Goal: Transaction & Acquisition: Book appointment/travel/reservation

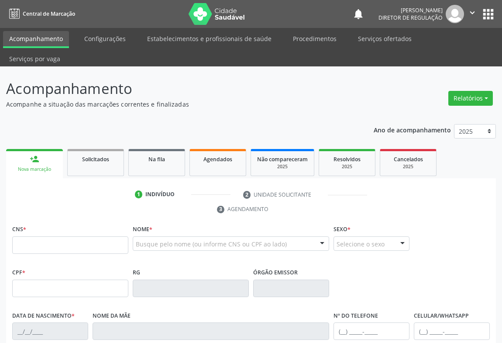
click at [33, 236] on input "text" at bounding box center [70, 244] width 116 height 17
type input "707 6042 9396 3592"
type input "[DATE]"
type input "[PHONE_NUMBER]"
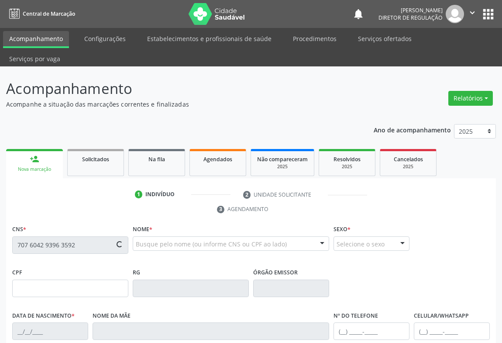
type input "559.687.595-34"
type input "S/N"
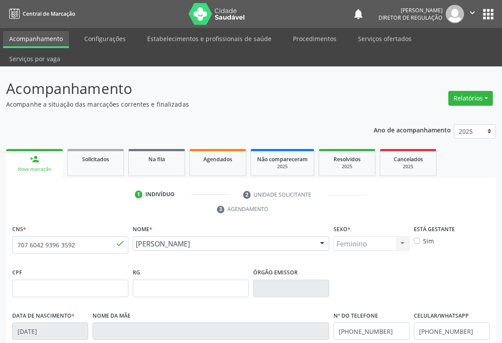
scroll to position [145, 0]
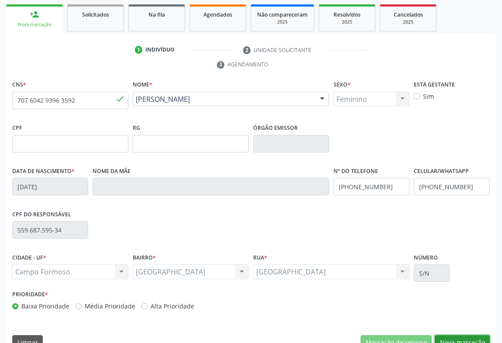
click at [451, 335] on button "Nova marcação" at bounding box center [462, 342] width 55 height 15
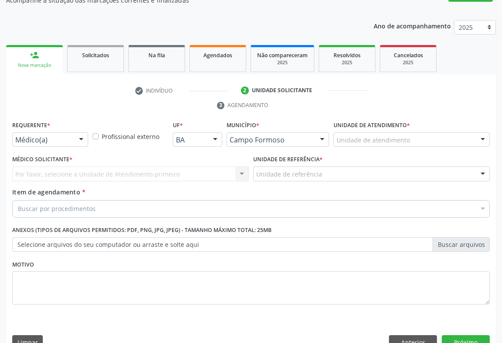
click at [76, 133] on div at bounding box center [81, 140] width 13 height 15
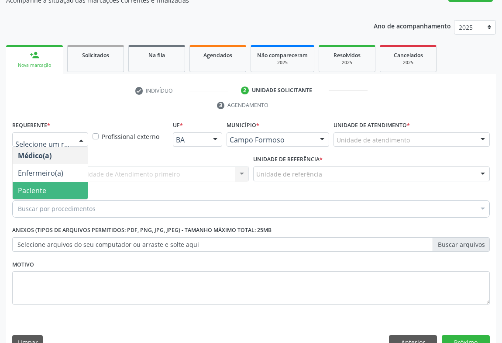
click at [71, 182] on span "Paciente" at bounding box center [50, 190] width 75 height 17
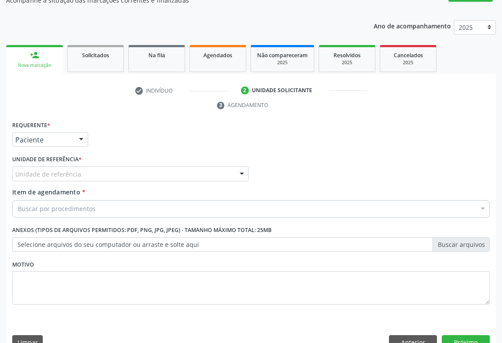
click at [118, 166] on div "Unidade de referência" at bounding box center [130, 173] width 237 height 15
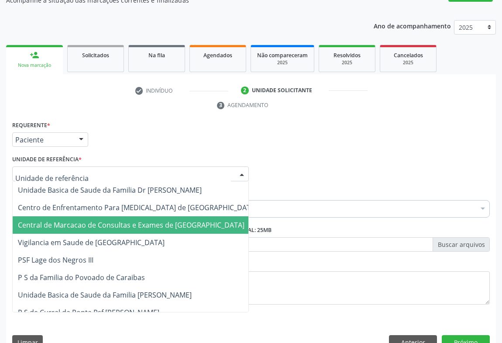
click at [118, 216] on span "Central de Marcacao de Consultas e Exames de Campo Formoso" at bounding box center [138, 224] width 250 height 17
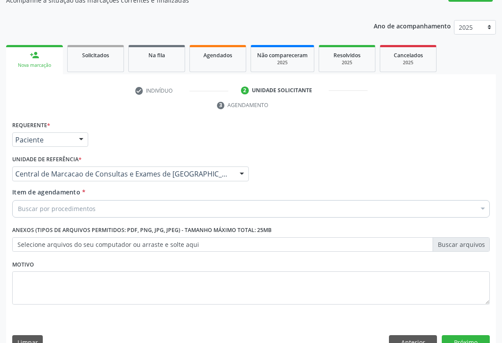
click at [128, 200] on div "Buscar por procedimentos" at bounding box center [251, 208] width 478 height 17
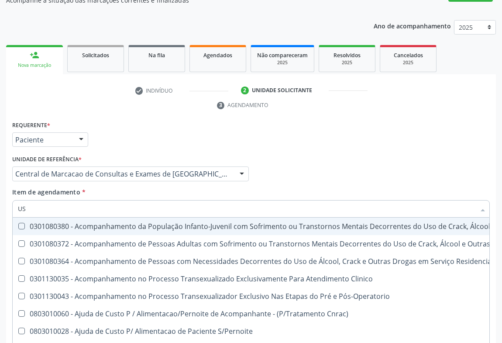
type input "USG"
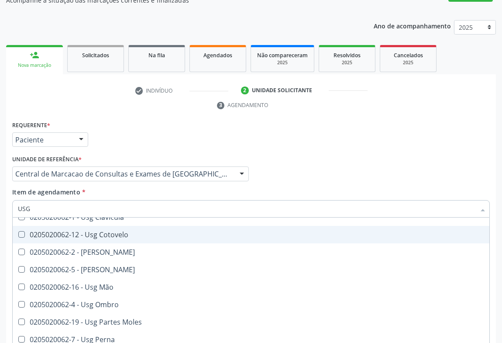
scroll to position [119, 0]
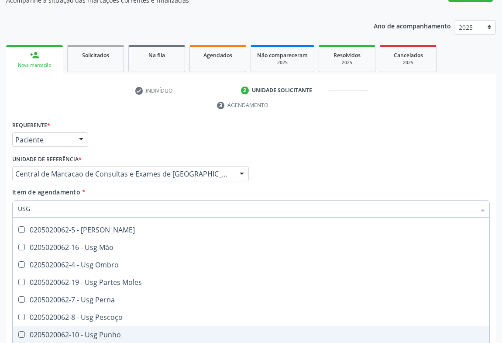
click at [113, 331] on div "0205020062-10 - Usg Punho" at bounding box center [251, 334] width 467 height 7
checkbox Punho "true"
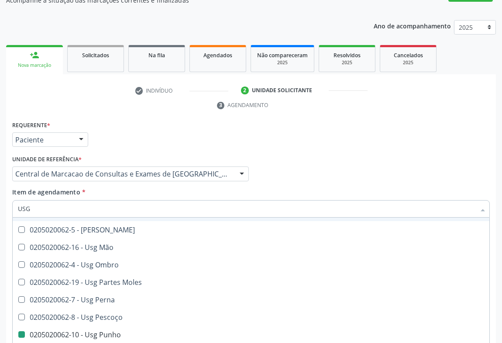
click at [295, 166] on div "Médico Solicitante Por favor, selecione a Unidade de Atendimento primeiro Nenhu…" at bounding box center [251, 170] width 482 height 34
checkbox Braço "true"
checkbox Punho "false"
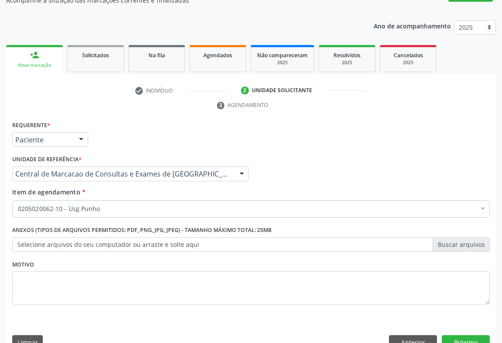
scroll to position [0, 0]
click at [449, 335] on button "Próximo" at bounding box center [466, 342] width 48 height 15
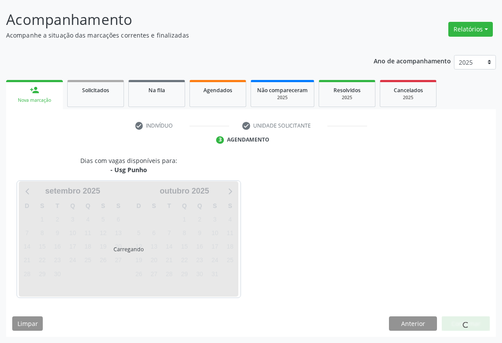
scroll to position [50, 0]
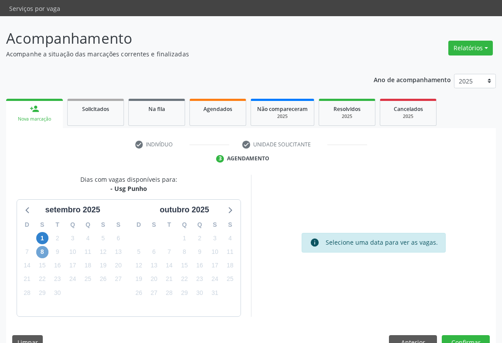
click at [40, 246] on span "8" at bounding box center [42, 252] width 12 height 12
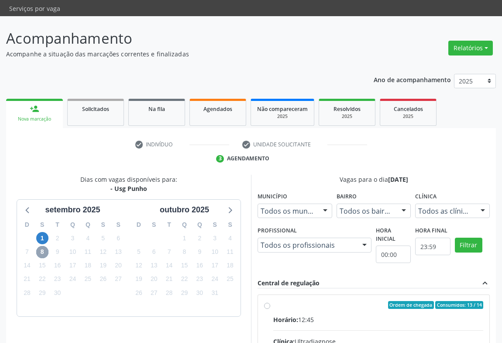
scroll to position [181, 0]
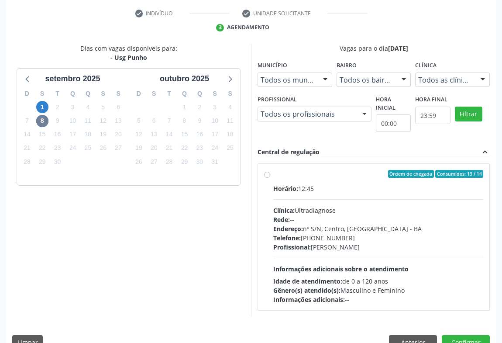
click at [356, 215] on div "Rede: --" at bounding box center [378, 219] width 210 height 9
click at [270, 178] on input "Ordem de chegada Consumidos: 13 / 14 Horário: 12:45 Clínica: Ultradiagnose Rede…" at bounding box center [267, 174] width 6 height 8
radio input "true"
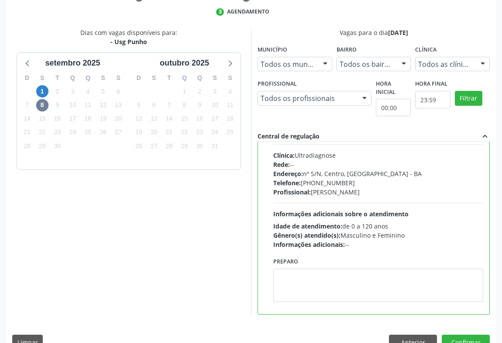
scroll to position [43, 0]
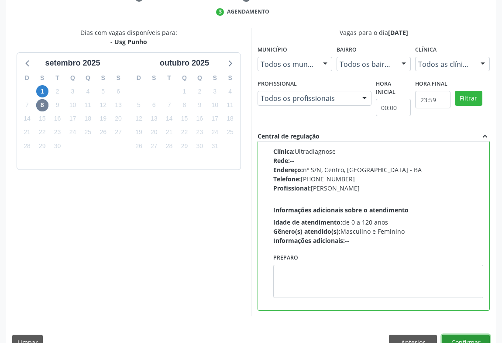
click at [463, 335] on button "Confirmar" at bounding box center [466, 342] width 48 height 15
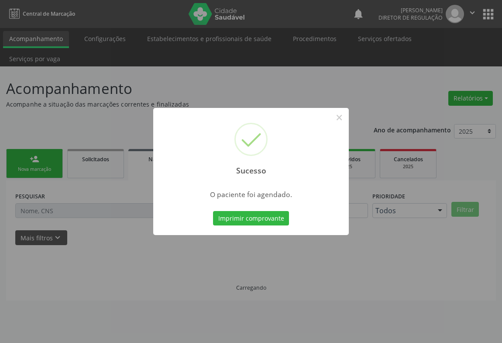
scroll to position [0, 0]
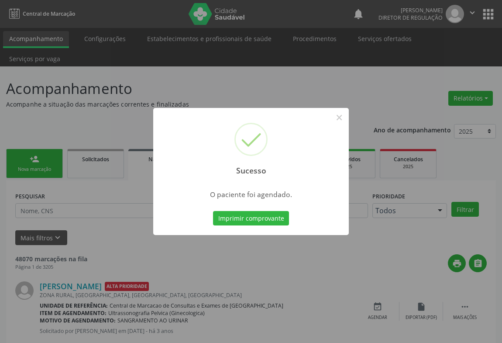
click at [213, 211] on button "Imprimir comprovante" at bounding box center [251, 218] width 76 height 15
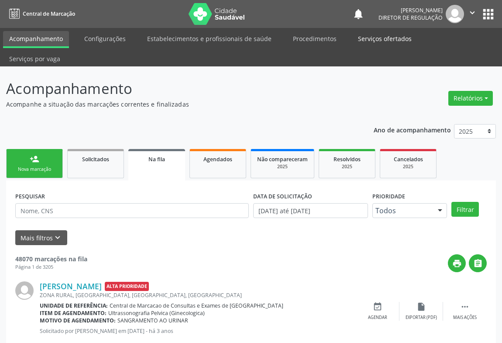
click at [367, 41] on link "Serviços ofertados" at bounding box center [385, 38] width 66 height 15
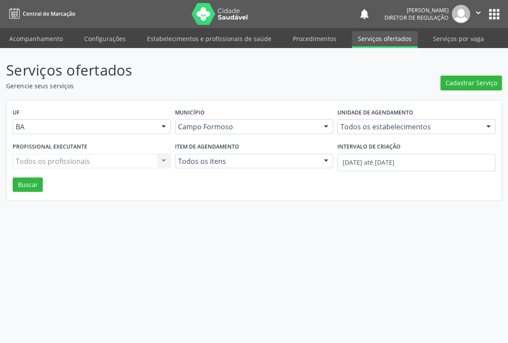
click at [341, 128] on div "Unidade de agendamento Todos os estabelecimentos Todos os estabelecimentos Acad…" at bounding box center [416, 123] width 162 height 34
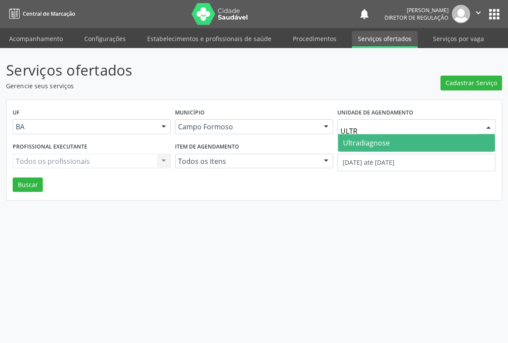
type input "ULTRA"
click at [364, 144] on span "Ultradiagnose" at bounding box center [366, 143] width 47 height 10
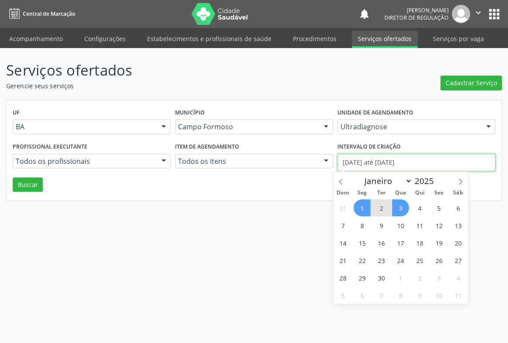
click at [375, 166] on input "01/09/2025 até 03/09/2025" at bounding box center [417, 162] width 158 height 17
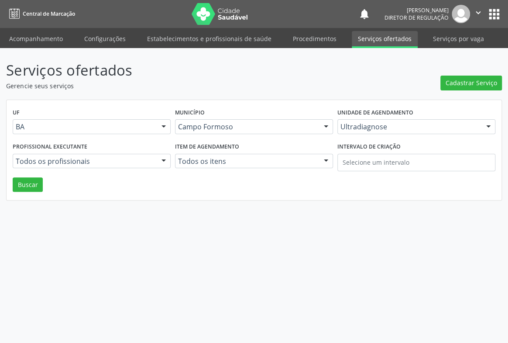
click at [10, 183] on div "UF BA BA Nenhum resultado encontrado para: " " Não há nenhuma opção para ser ex…" at bounding box center [254, 150] width 495 height 100
click at [27, 184] on button "Buscar" at bounding box center [28, 184] width 30 height 15
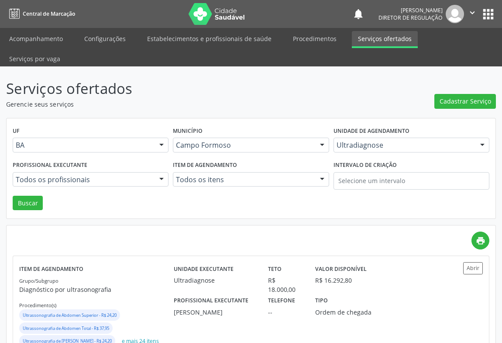
scroll to position [119, 0]
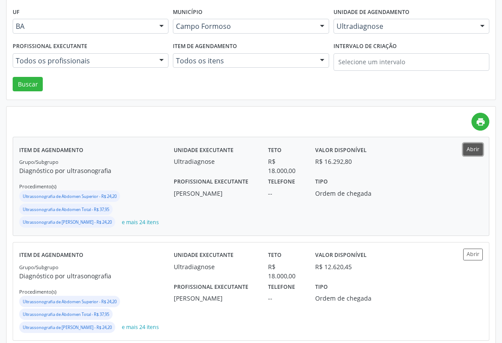
click at [468, 143] on button "Abrir" at bounding box center [473, 149] width 20 height 12
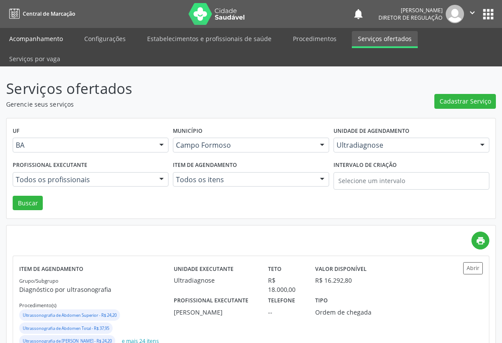
click at [28, 37] on link "Acompanhamento" at bounding box center [36, 38] width 66 height 15
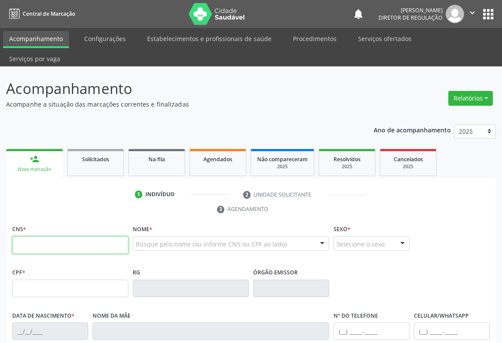
click at [41, 236] on input "text" at bounding box center [70, 244] width 116 height 17
paste input "707 6042 9396 3592"
type input "707 6042 9396 3592"
type input "13/12/1963"
type input "(71) 9262-4027"
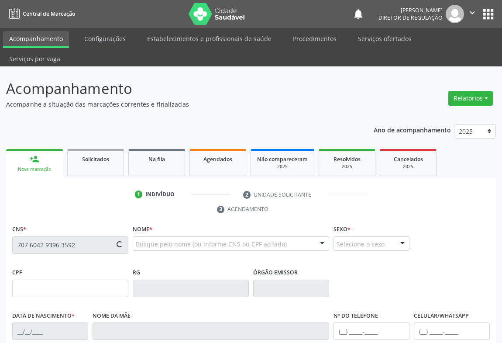
type input "(71) 9262-4027"
type input "559.687.595-34"
type input "S/N"
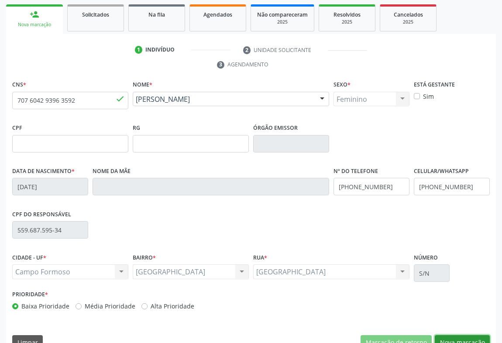
click at [472, 335] on button "Nova marcação" at bounding box center [462, 342] width 55 height 15
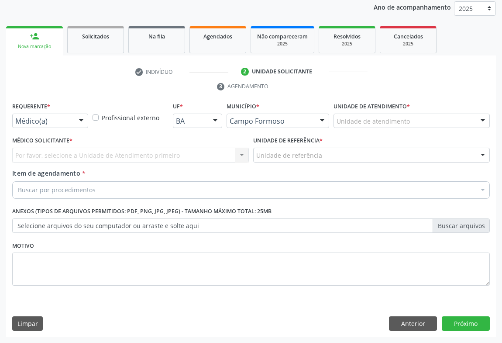
scroll to position [104, 0]
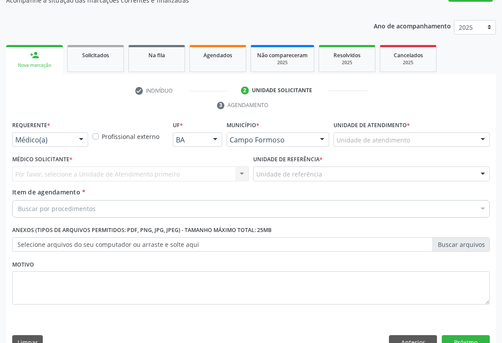
click at [76, 131] on div "Requerente * Médico(a) Médico(a) Enfermeiro(a) Paciente Nenhum resultado encont…" at bounding box center [50, 136] width 80 height 34
click at [77, 133] on div at bounding box center [81, 140] width 13 height 15
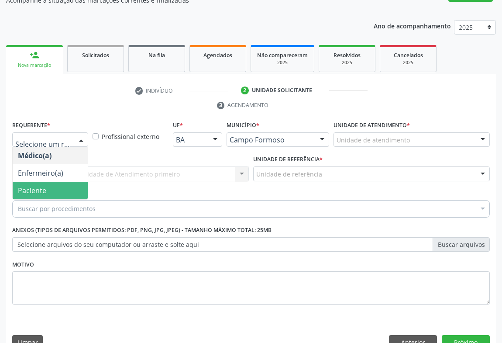
drag, startPoint x: 66, startPoint y: 171, endPoint x: 157, endPoint y: 163, distance: 92.1
click at [66, 182] on span "Paciente" at bounding box center [50, 190] width 75 height 17
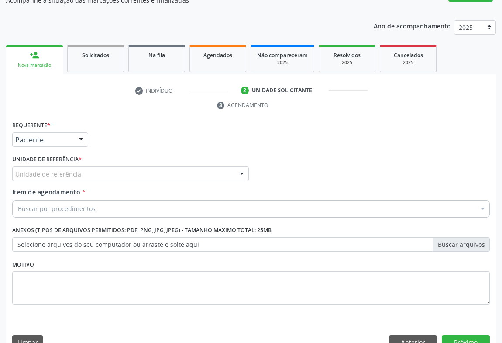
click at [159, 166] on div "Unidade de referência" at bounding box center [130, 173] width 237 height 15
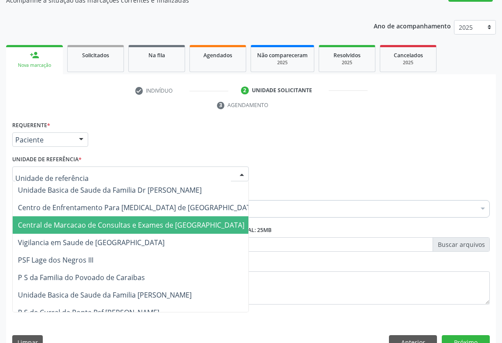
click at [153, 220] on span "Central de Marcacao de Consultas e Exames de Campo Formoso" at bounding box center [131, 225] width 227 height 10
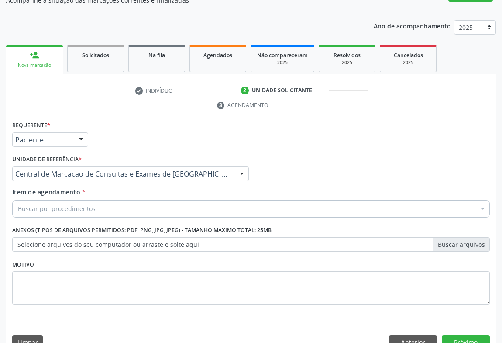
click at [193, 200] on div "Buscar por procedimentos" at bounding box center [251, 208] width 478 height 17
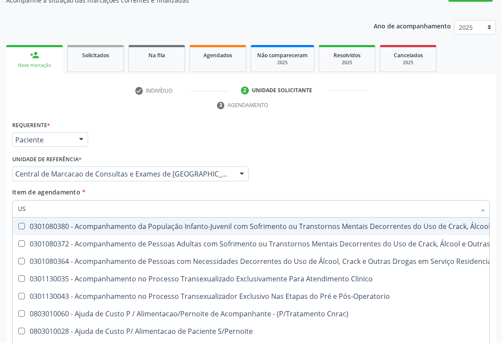
type input "USG"
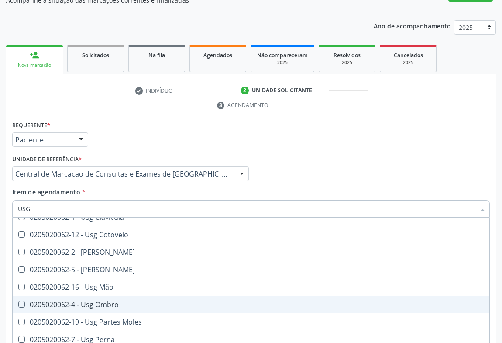
scroll to position [159, 0]
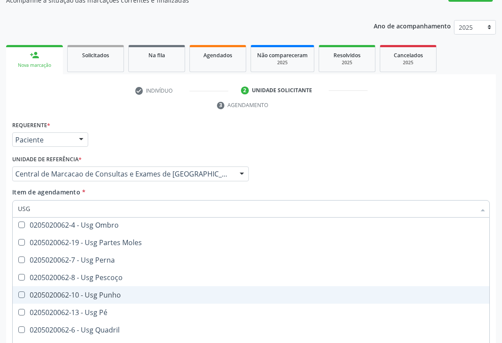
click at [121, 291] on div "0205020062-10 - Usg Punho" at bounding box center [251, 294] width 467 height 7
checkbox Punho "true"
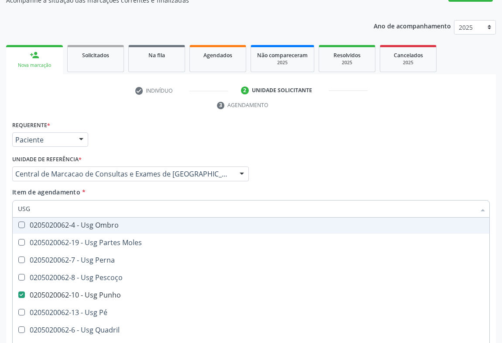
click at [463, 153] on div "Médico Solicitante Por favor, selecione a Unidade de Atendimento primeiro Nenhu…" at bounding box center [251, 170] width 482 height 34
checkbox Braço "true"
checkbox Punho "false"
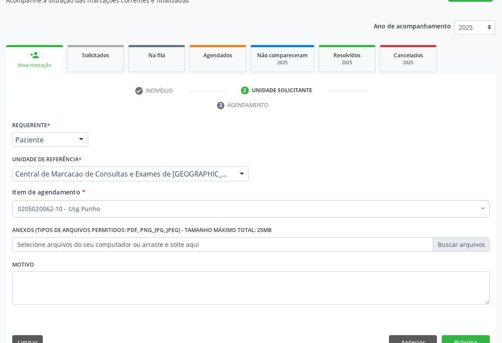
scroll to position [0, 0]
click at [465, 335] on button "Próximo" at bounding box center [466, 342] width 48 height 15
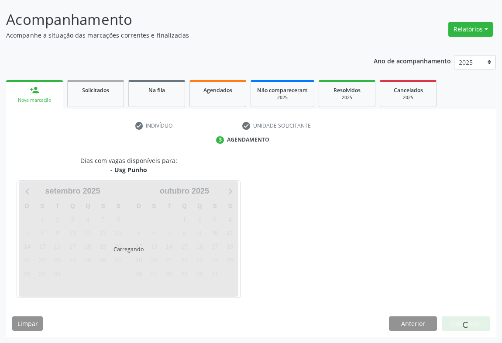
scroll to position [50, 0]
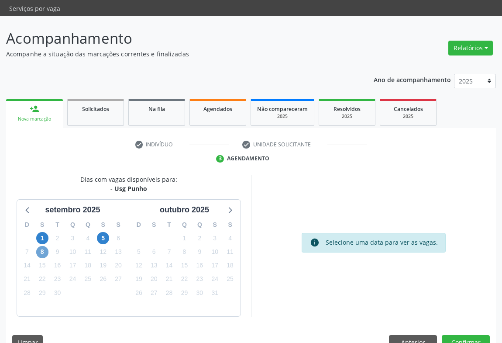
click at [39, 246] on span "8" at bounding box center [42, 252] width 12 height 12
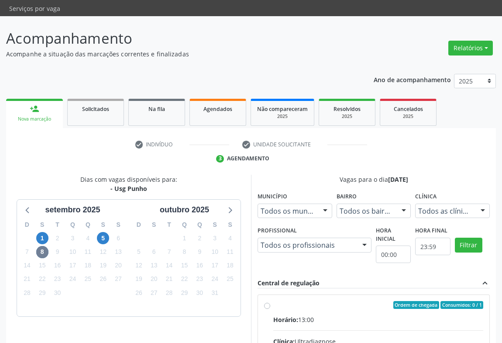
click at [270, 301] on input "Ordem de chegada Consumidos: 0 / 1 Horário: 13:00 Clínica: Ultradiagnose Rede: …" at bounding box center [267, 305] width 6 height 8
radio input "true"
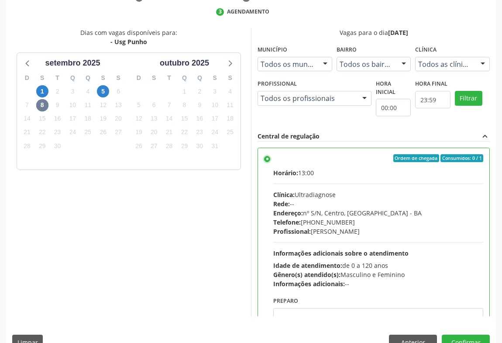
scroll to position [43, 0]
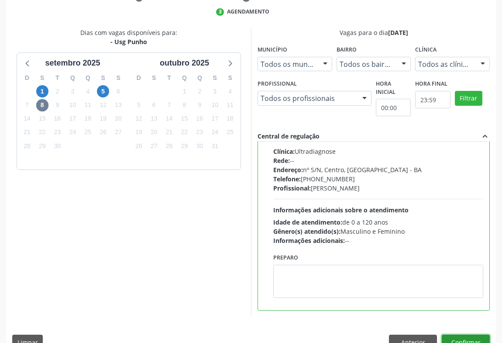
click at [465, 335] on button "Confirmar" at bounding box center [466, 342] width 48 height 15
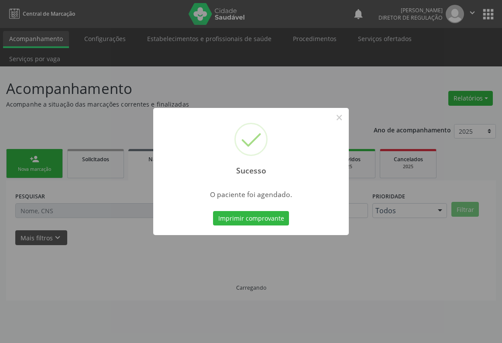
scroll to position [0, 0]
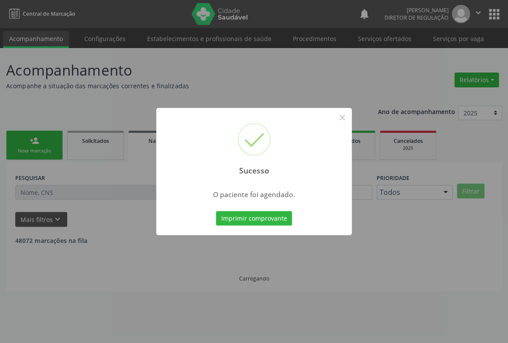
click at [216, 211] on button "Imprimir comprovante" at bounding box center [254, 218] width 76 height 15
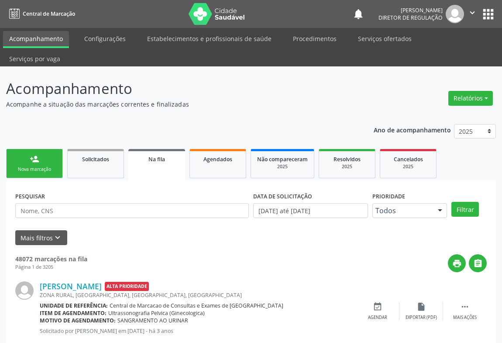
click at [47, 166] on div "Nova marcação" at bounding box center [35, 169] width 44 height 7
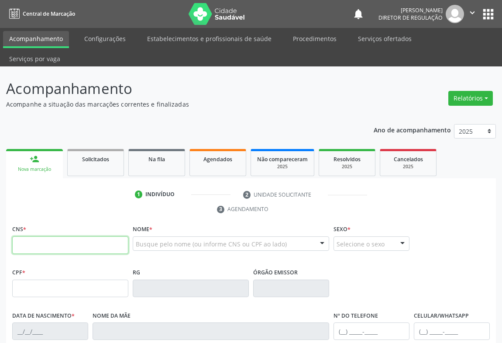
click at [89, 236] on input "text" at bounding box center [70, 244] width 116 height 17
type input "708 2096 5316 6741"
type input "2103036620"
type input "21/08/1994"
type input "(74) 99260-2730"
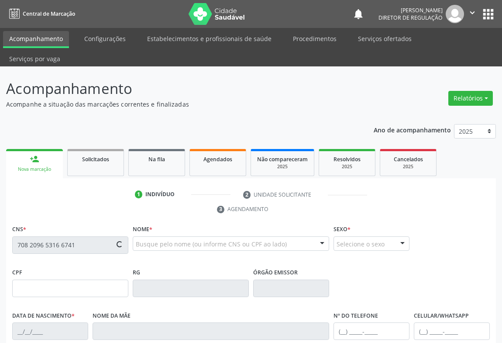
type input "S/N"
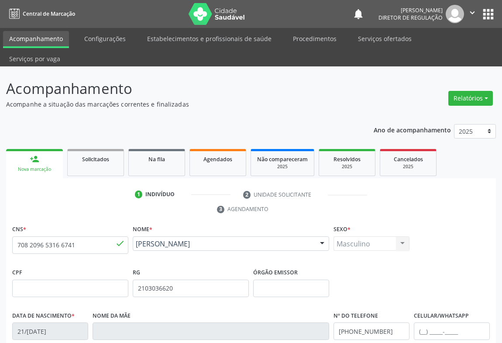
scroll to position [145, 0]
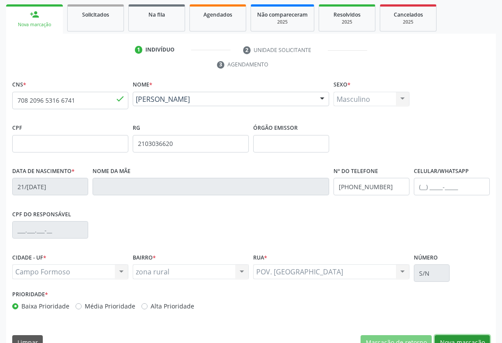
click at [449, 335] on button "Nova marcação" at bounding box center [462, 342] width 55 height 15
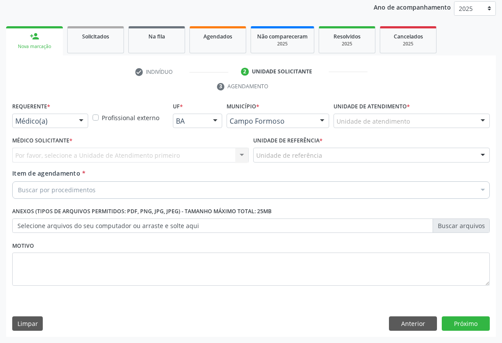
scroll to position [104, 0]
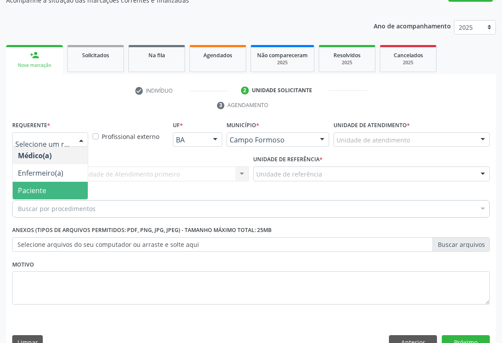
click at [70, 182] on span "Paciente" at bounding box center [50, 190] width 75 height 17
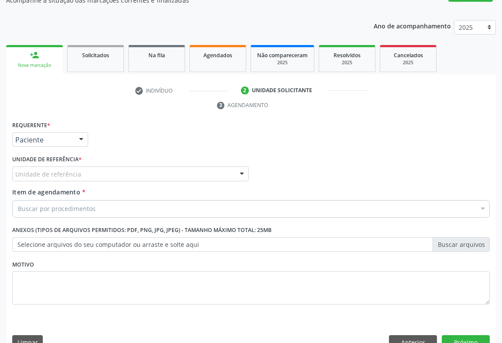
click at [156, 162] on div "Unidade de referência * Unidade de referência Unidade Basica de Saude da Famili…" at bounding box center [130, 170] width 241 height 34
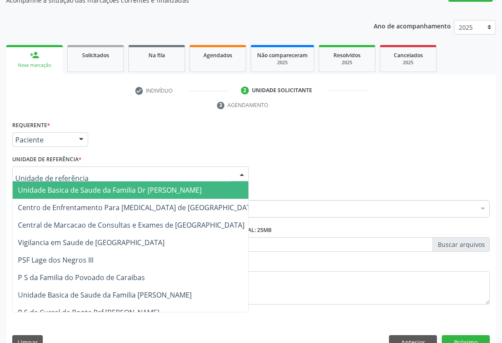
click at [156, 166] on div at bounding box center [130, 173] width 237 height 15
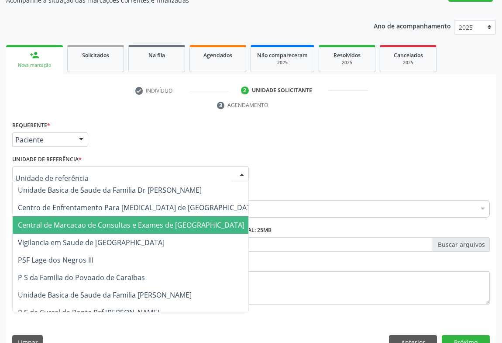
drag, startPoint x: 115, startPoint y: 214, endPoint x: 125, endPoint y: 210, distance: 11.4
click at [125, 220] on span "Central de Marcacao de Consultas e Exames de Campo Formoso" at bounding box center [131, 225] width 227 height 10
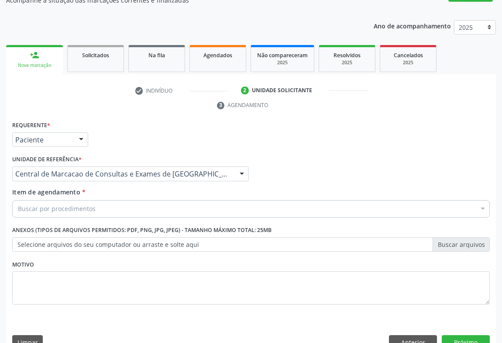
click at [127, 200] on div "Buscar por procedimentos" at bounding box center [251, 208] width 478 height 17
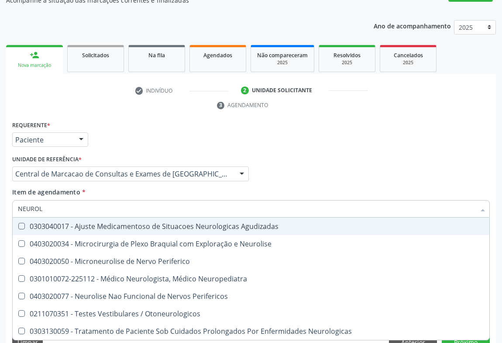
type input "NEUROLO"
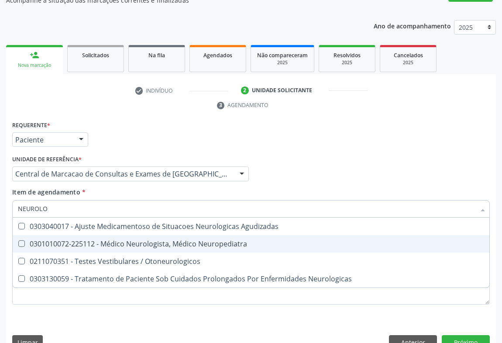
click at [144, 235] on span "0301010072-225112 - Médico Neurologista, Médico Neuropediatra" at bounding box center [251, 243] width 477 height 17
checkbox Neuropediatra "true"
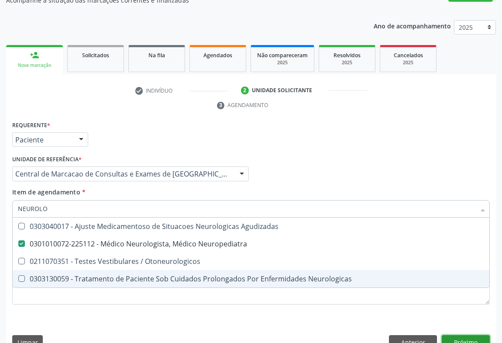
click at [445, 320] on div "Requerente * Paciente Médico(a) Enfermeiro(a) Paciente Nenhum resultado encontr…" at bounding box center [251, 237] width 490 height 237
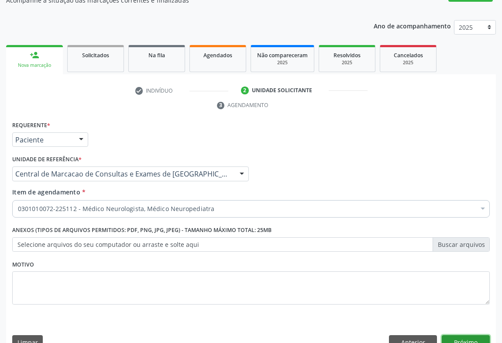
click at [472, 335] on button "Próximo" at bounding box center [466, 342] width 48 height 15
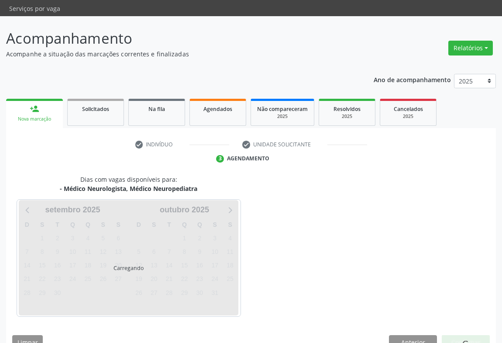
scroll to position [50, 0]
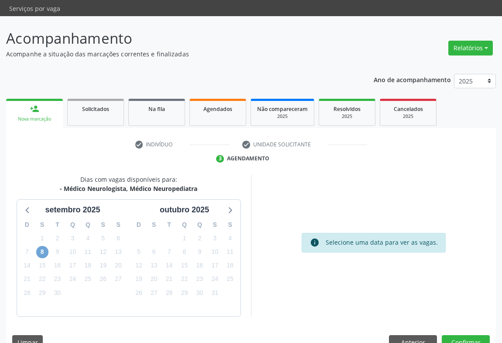
click at [41, 246] on span "8" at bounding box center [42, 252] width 12 height 12
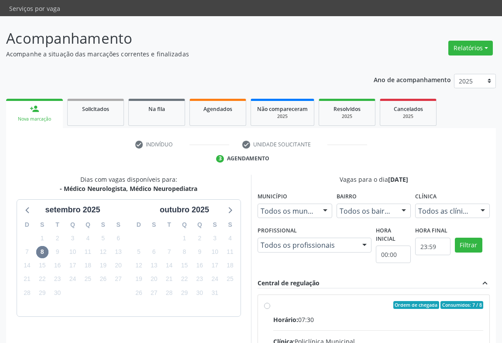
click at [270, 301] on input "Ordem de chegada Consumidos: 7 / 8 Horário: 07:30 Clínica: Policlínica Municipa…" at bounding box center [267, 305] width 6 height 8
radio input "true"
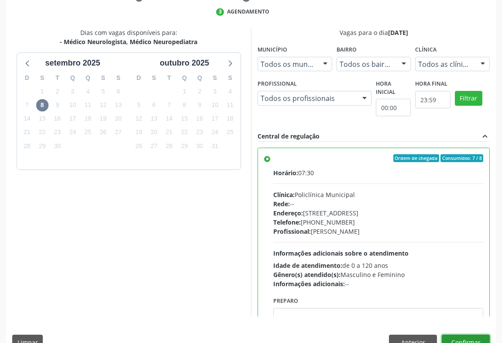
click at [476, 335] on button "Confirmar" at bounding box center [466, 342] width 48 height 15
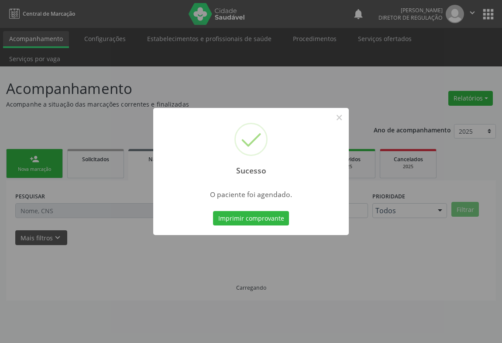
scroll to position [0, 0]
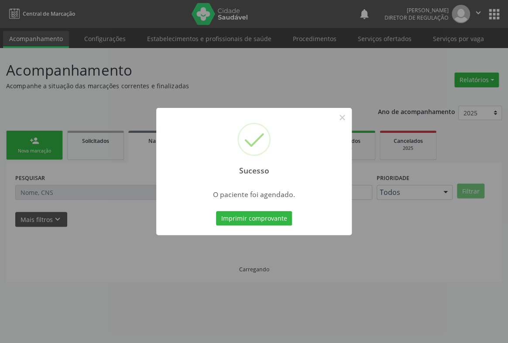
click at [216, 211] on button "Imprimir comprovante" at bounding box center [254, 218] width 76 height 15
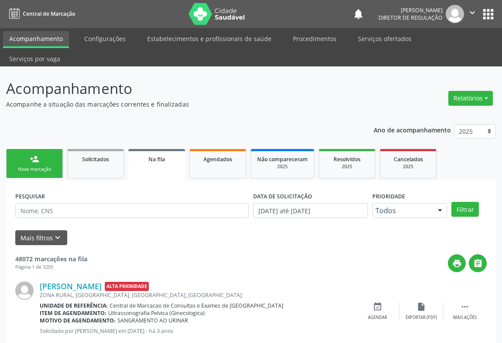
click at [31, 166] on div "Nova marcação" at bounding box center [35, 169] width 44 height 7
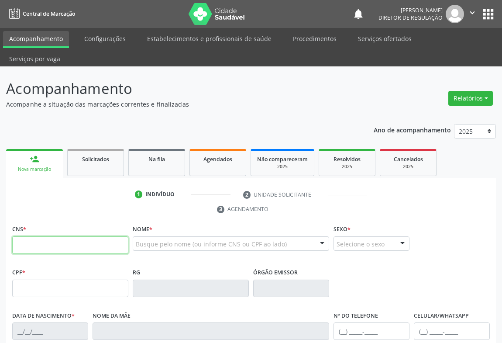
click at [31, 236] on input "text" at bounding box center [70, 244] width 116 height 17
type input "702 5013 2195 3433"
type input "0259117080"
type input "30/01/1960"
type input "(74) 99948-6754"
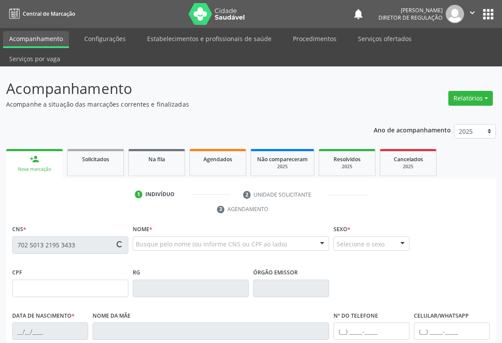
type input "(74) 9127-0715"
type input "756.040.865-68"
type input "S/N"
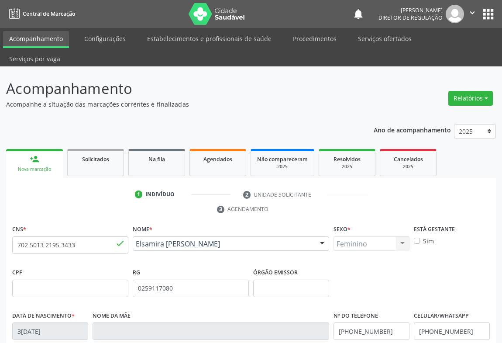
scroll to position [145, 0]
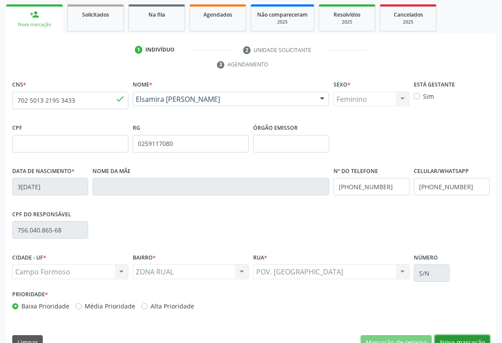
click at [456, 335] on button "Nova marcação" at bounding box center [462, 342] width 55 height 15
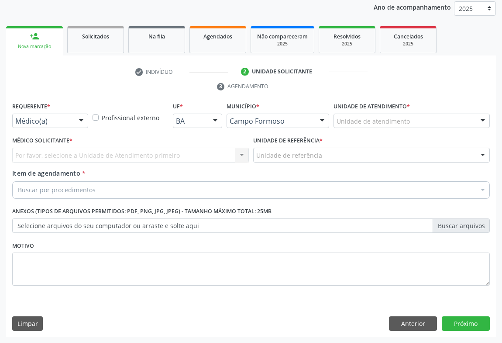
scroll to position [104, 0]
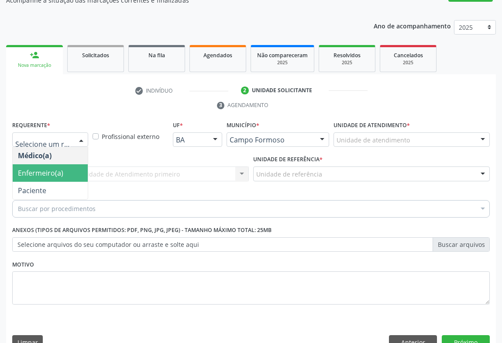
click at [52, 182] on span "Paciente" at bounding box center [50, 190] width 75 height 17
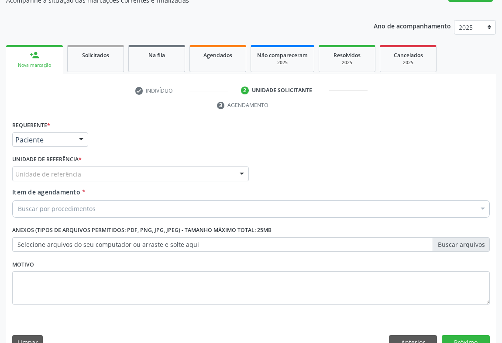
click at [113, 166] on div "Unidade de referência" at bounding box center [130, 173] width 237 height 15
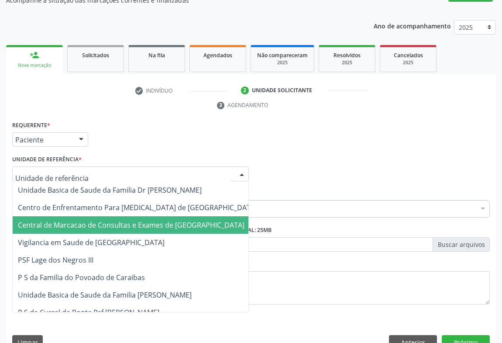
drag, startPoint x: 112, startPoint y: 205, endPoint x: 165, endPoint y: 187, distance: 55.7
click at [112, 220] on span "Central de Marcacao de Consultas e Exames de Campo Formoso" at bounding box center [131, 225] width 227 height 10
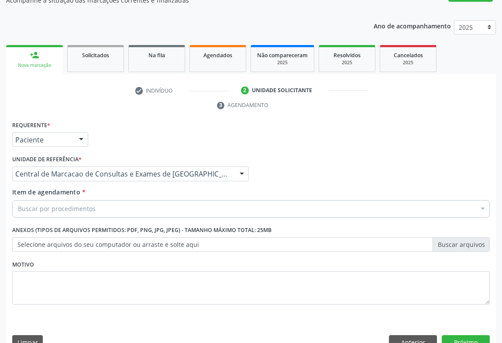
click at [165, 200] on div "Buscar por procedimentos" at bounding box center [251, 208] width 478 height 17
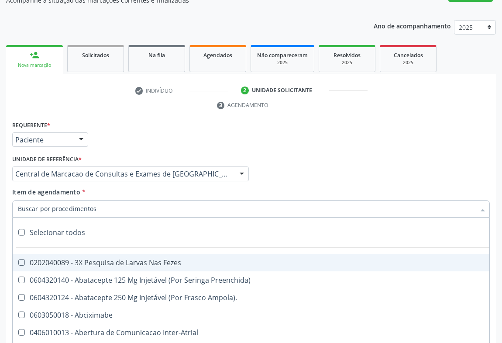
type input "V"
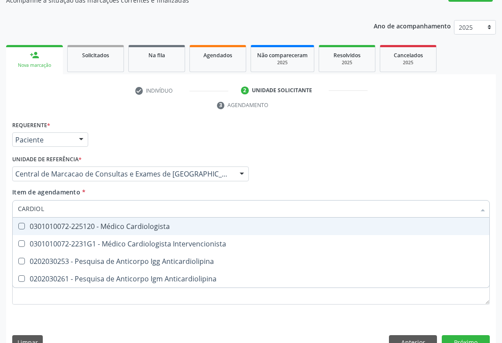
type input "CARDIOLO"
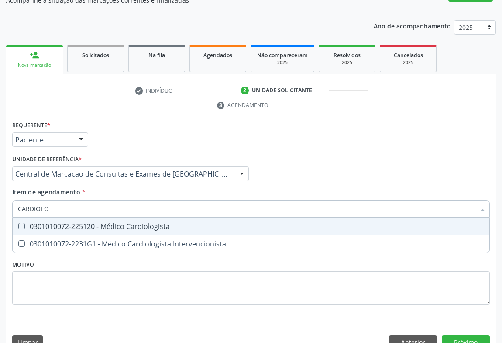
click at [166, 223] on div "0301010072-225120 - Médico Cardiologista" at bounding box center [251, 226] width 467 height 7
checkbox Cardiologista "true"
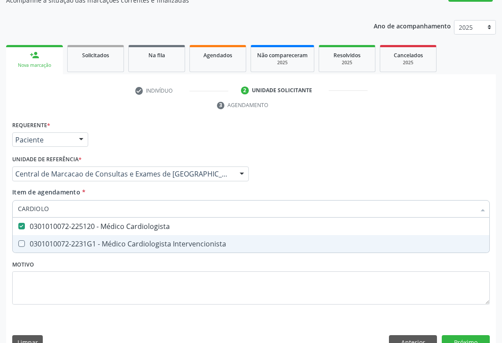
click at [461, 313] on div "Requerente * Paciente Médico(a) Enfermeiro(a) Paciente Nenhum resultado encontr…" at bounding box center [251, 237] width 490 height 237
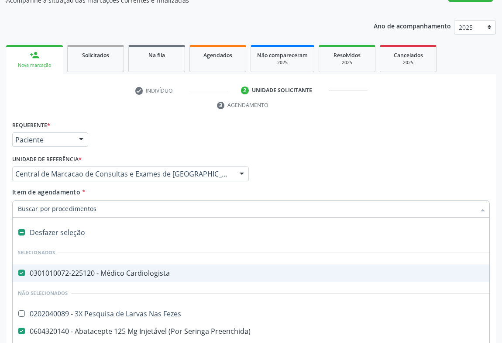
scroll to position [39, 0]
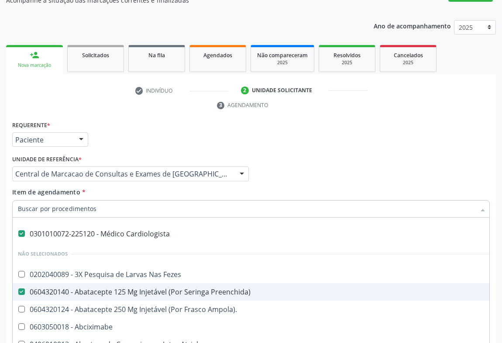
click at [99, 283] on span "0604320140 - Abatacepte 125 Mg Injetável (Por Seringa Preenchida)" at bounding box center [358, 291] width 691 height 17
checkbox Preenchida\) "false"
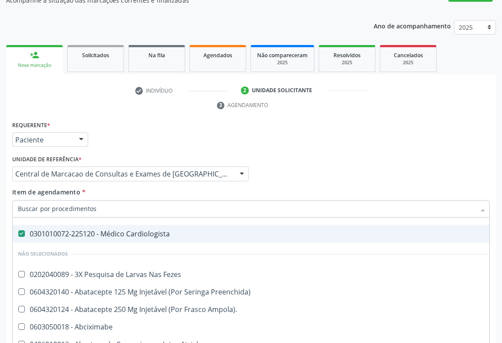
click at [335, 187] on div "Item de agendamento * Desfazer seleção Selecionados 0301010072-225120 - Médico …" at bounding box center [251, 201] width 478 height 28
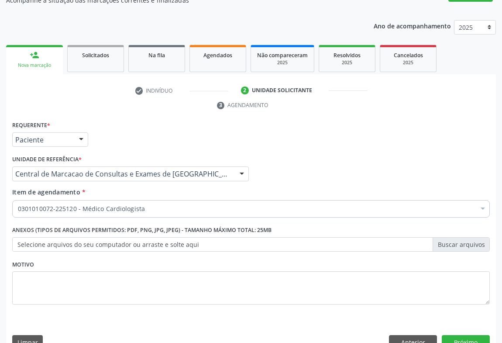
scroll to position [0, 0]
click at [464, 335] on button "Próximo" at bounding box center [466, 342] width 48 height 15
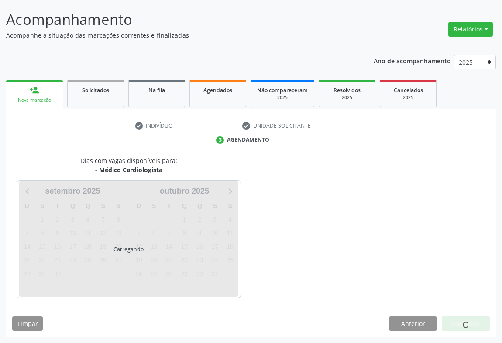
scroll to position [50, 0]
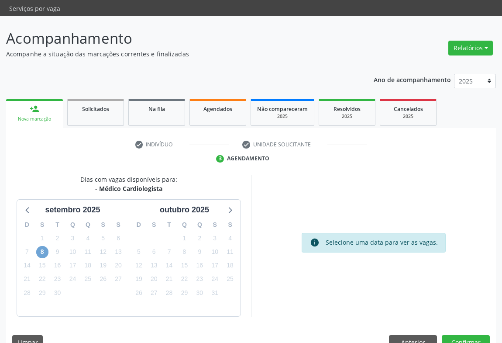
click at [38, 246] on span "8" at bounding box center [42, 252] width 12 height 12
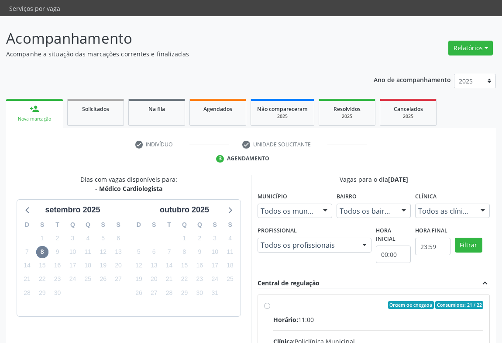
click at [334, 315] on div "Horário: 11:00" at bounding box center [378, 319] width 210 height 9
click at [270, 302] on input "Ordem de chegada Consumidos: 21 / 22 Horário: 11:00 Clínica: Policlínica Munici…" at bounding box center [267, 305] width 6 height 8
radio input "true"
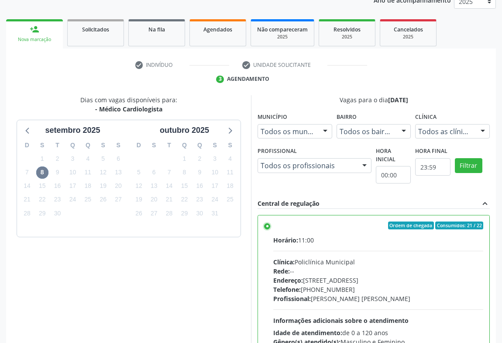
scroll to position [197, 0]
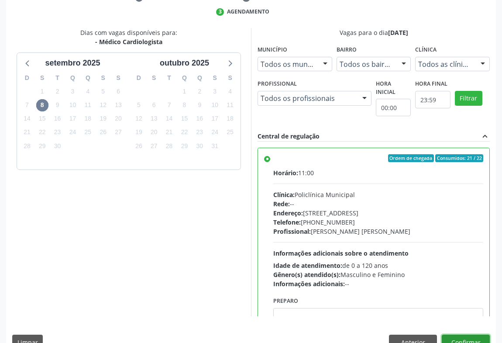
click at [476, 335] on button "Confirmar" at bounding box center [466, 342] width 48 height 15
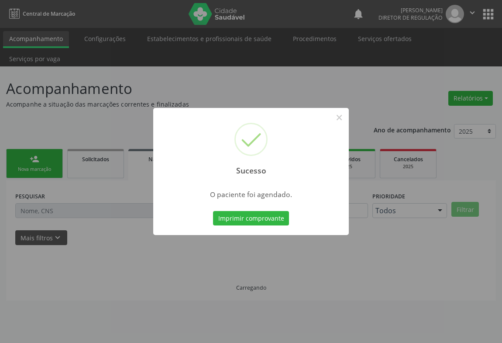
scroll to position [0, 0]
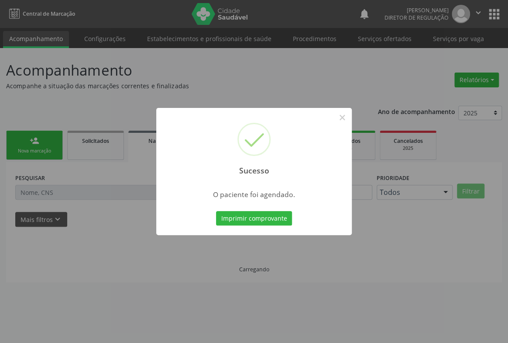
click at [216, 211] on button "Imprimir comprovante" at bounding box center [254, 218] width 76 height 15
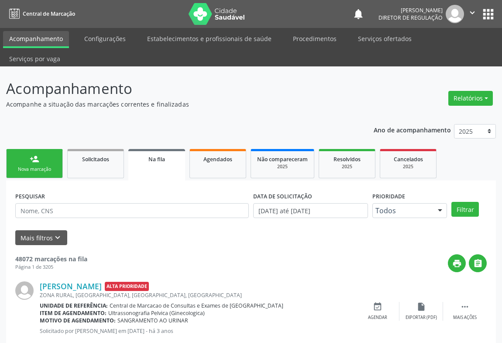
click at [36, 149] on link "person_add Nova marcação" at bounding box center [34, 163] width 57 height 29
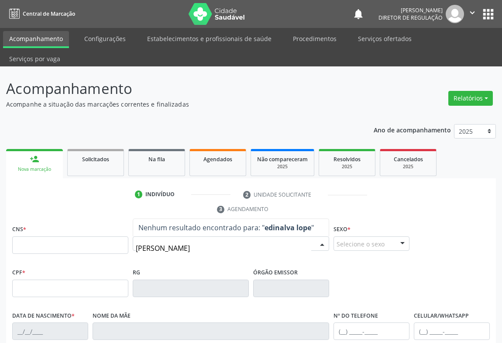
type input "edinalva lopes"
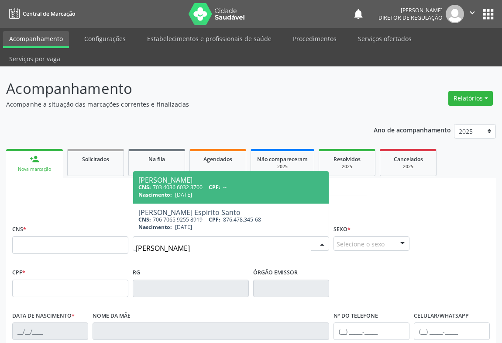
click at [236, 183] on div "CNS: 703 4036 6032 3700 CPF: --" at bounding box center [230, 186] width 185 height 7
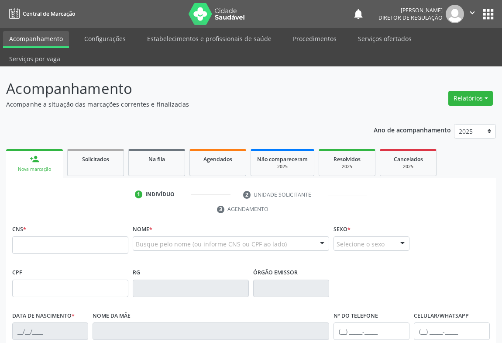
type input "703 4036 6032 3700"
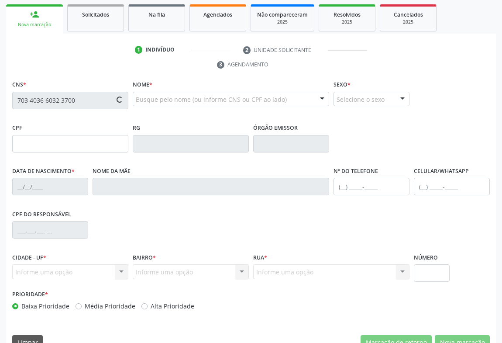
type input "0979607809"
type input "10/04/1973"
type input "sn"
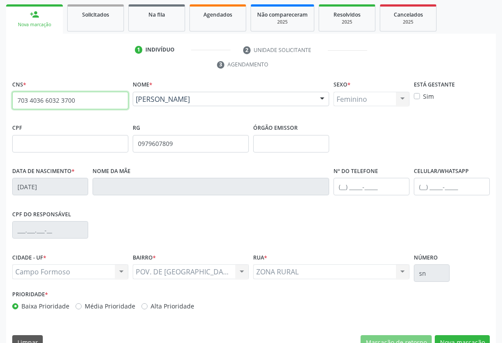
drag, startPoint x: 16, startPoint y: 80, endPoint x: 83, endPoint y: 80, distance: 66.8
click at [83, 92] on input "703 4036 6032 3700" at bounding box center [70, 100] width 116 height 17
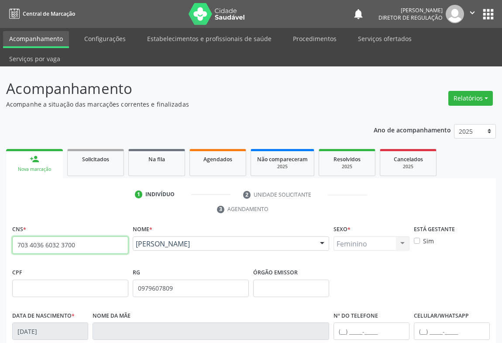
drag, startPoint x: 477, startPoint y: 10, endPoint x: 455, endPoint y: 45, distance: 40.8
click at [476, 10] on icon "" at bounding box center [473, 13] width 10 height 10
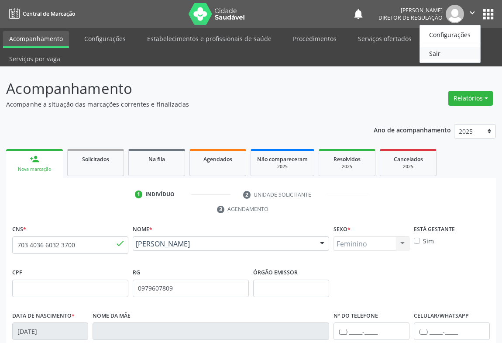
click at [446, 55] on link "Sair" at bounding box center [450, 53] width 60 height 12
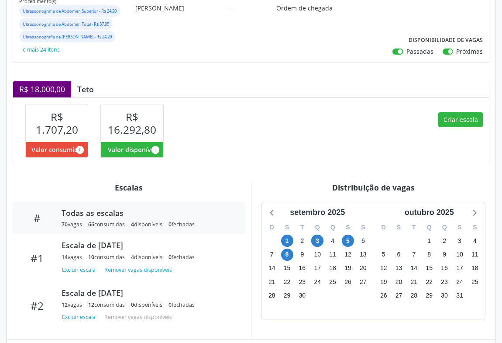
scroll to position [212, 0]
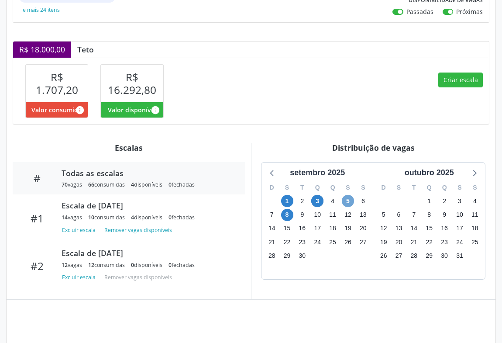
click at [349, 204] on span "5" at bounding box center [348, 201] width 12 height 12
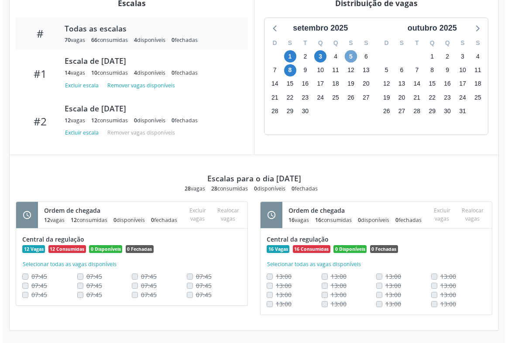
scroll to position [242, 0]
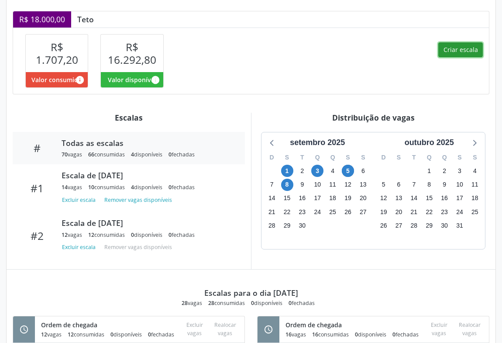
click at [461, 48] on button "Criar escala" at bounding box center [461, 49] width 45 height 15
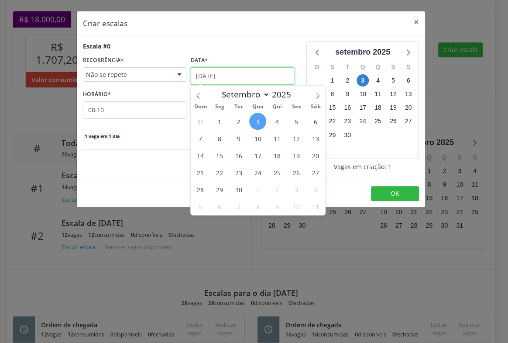
click at [262, 72] on input "[DATE]" at bounding box center [243, 75] width 104 height 17
click at [297, 125] on span "5" at bounding box center [296, 121] width 17 height 17
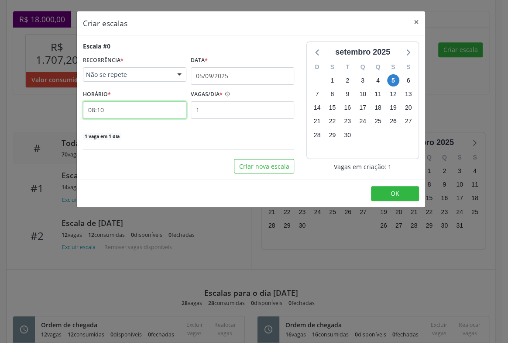
click at [166, 106] on input "08:10" at bounding box center [135, 109] width 104 height 17
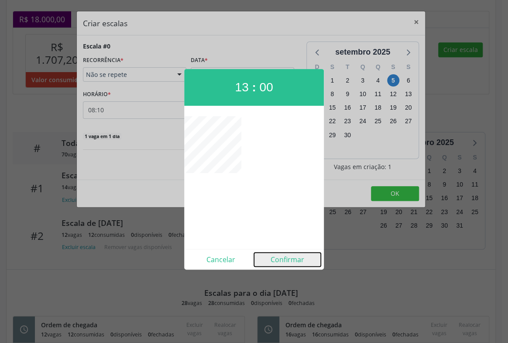
click at [284, 256] on button "Confirmar" at bounding box center [287, 259] width 67 height 14
type input "13:00"
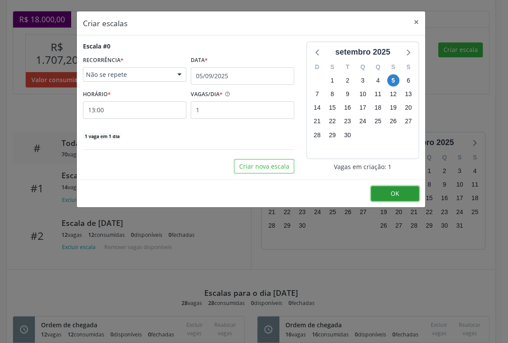
click at [399, 194] on span "OK" at bounding box center [395, 193] width 9 height 8
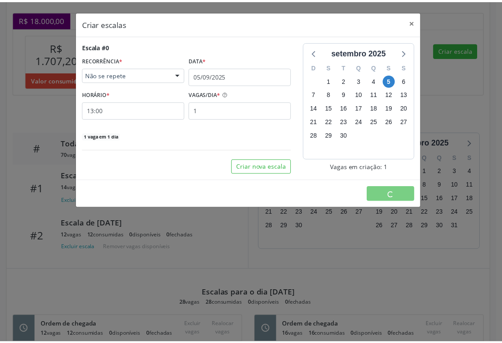
scroll to position [0, 0]
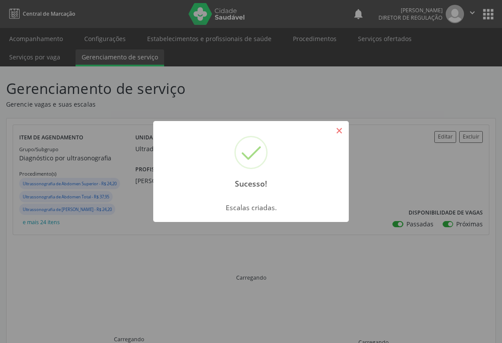
click at [338, 131] on button "×" at bounding box center [339, 130] width 15 height 15
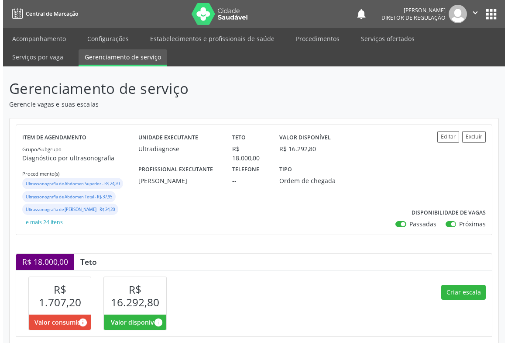
scroll to position [159, 0]
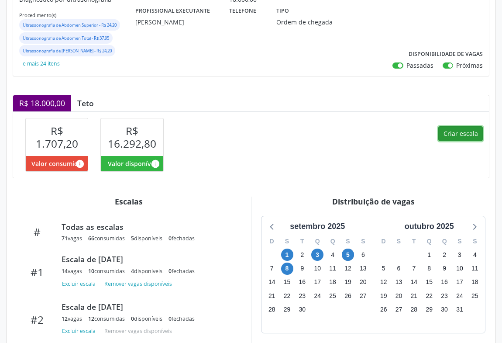
click at [463, 133] on button "Criar escala" at bounding box center [461, 133] width 45 height 15
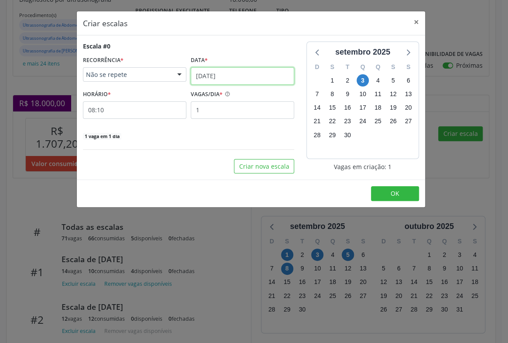
click at [215, 81] on input "[DATE]" at bounding box center [243, 75] width 104 height 17
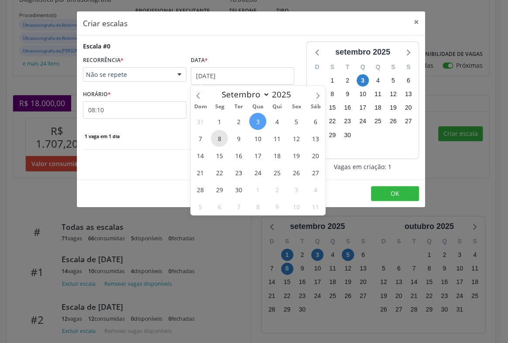
click at [219, 136] on span "8" at bounding box center [219, 138] width 17 height 17
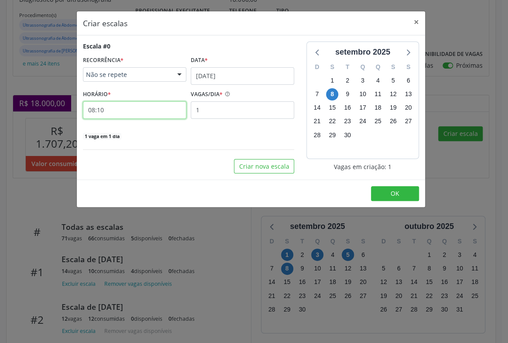
click at [178, 115] on input "08:10" at bounding box center [135, 109] width 104 height 17
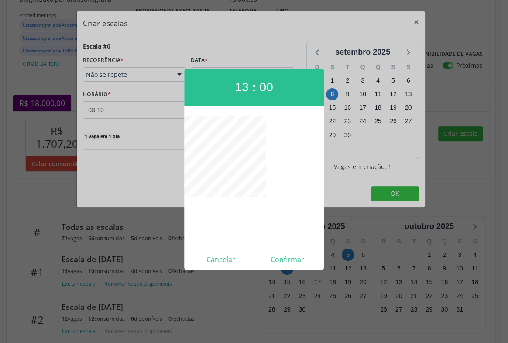
click at [288, 267] on div "Cancelar Confirmar" at bounding box center [254, 259] width 140 height 21
click at [289, 261] on button "Confirmar" at bounding box center [287, 259] width 67 height 14
type input "13:00"
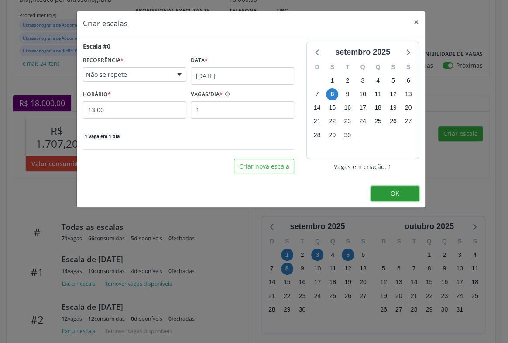
click at [398, 186] on button "OK" at bounding box center [395, 193] width 48 height 15
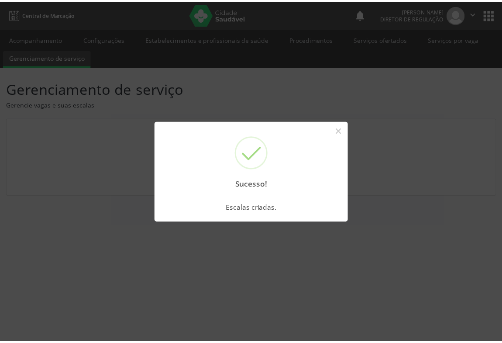
scroll to position [0, 0]
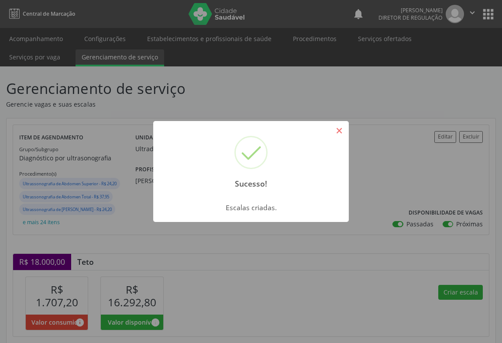
click at [344, 135] on button "×" at bounding box center [339, 130] width 15 height 15
